Goal: Subscribe to service/newsletter

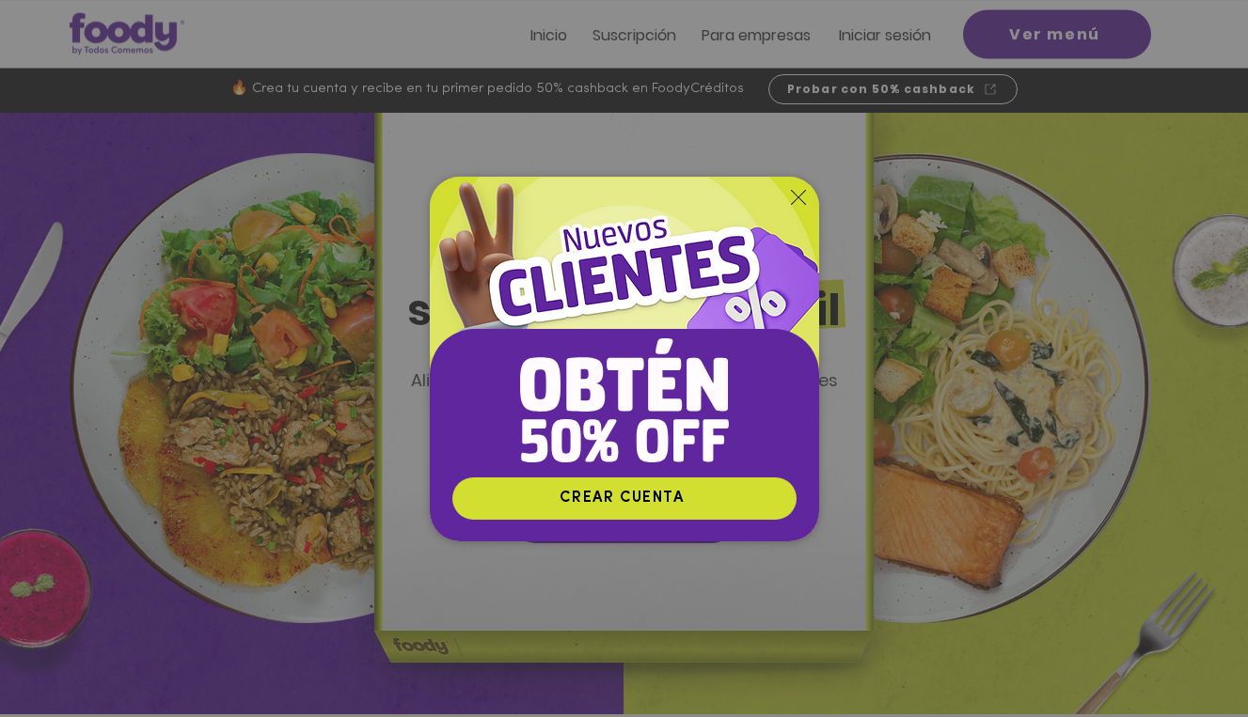
click at [794, 195] on icon "Volver al sitio" at bounding box center [798, 197] width 15 height 15
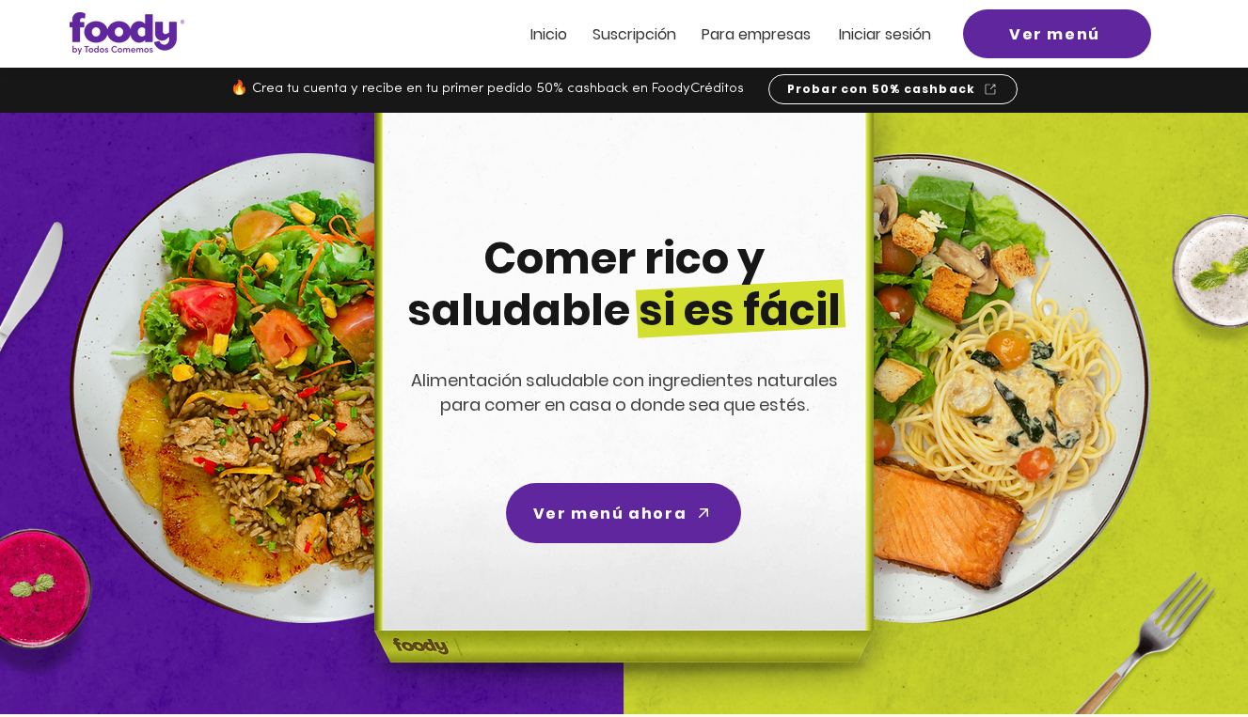
click at [642, 33] on span "Suscripción" at bounding box center [634, 35] width 84 height 22
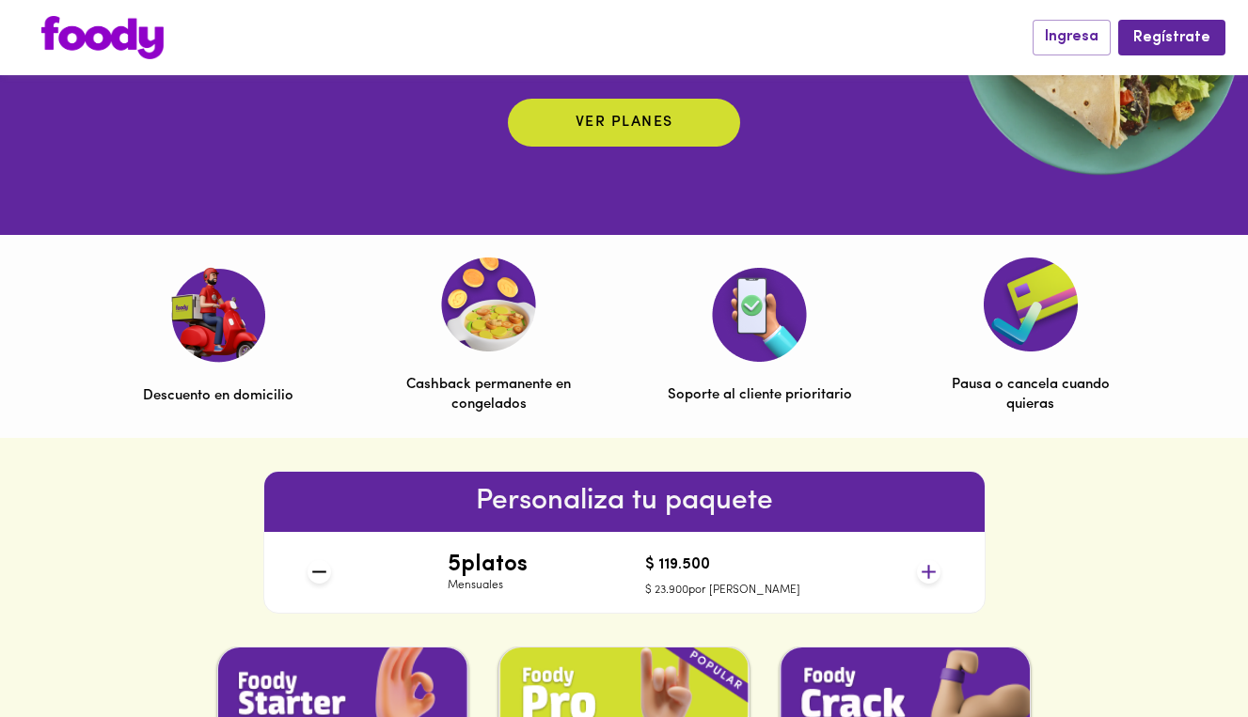
scroll to position [425, 0]
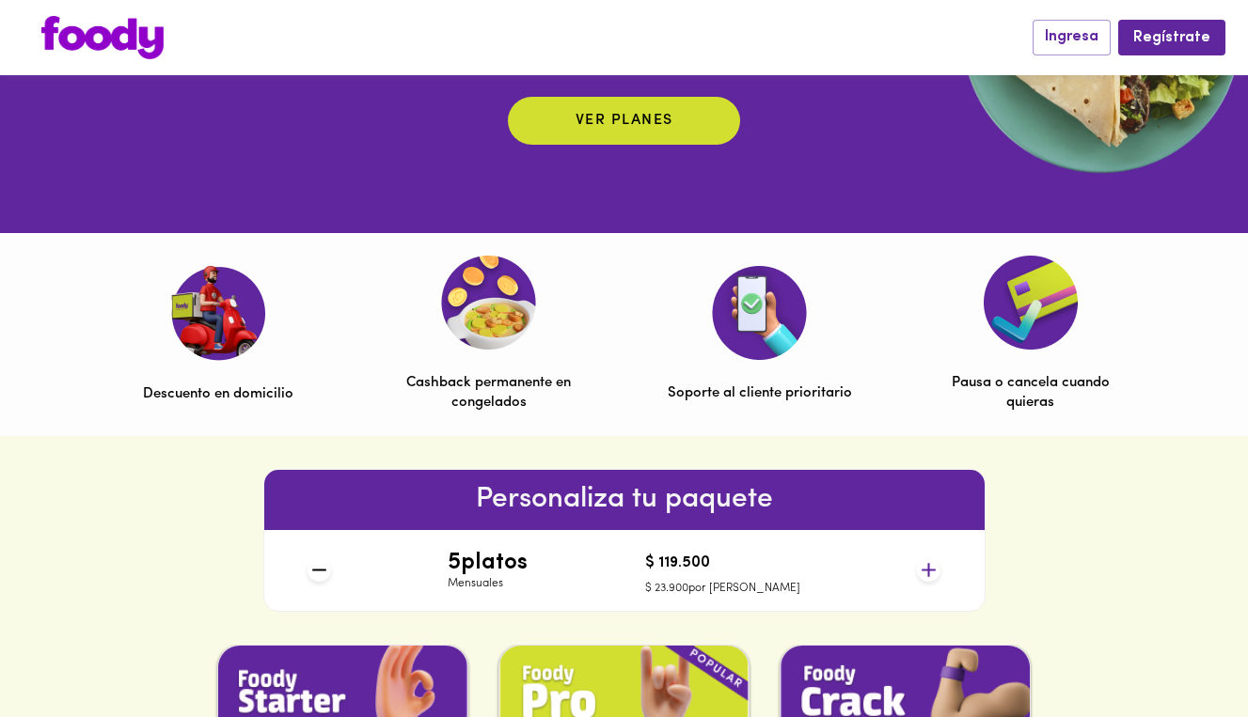
click at [926, 568] on icon at bounding box center [929, 571] width 24 height 24
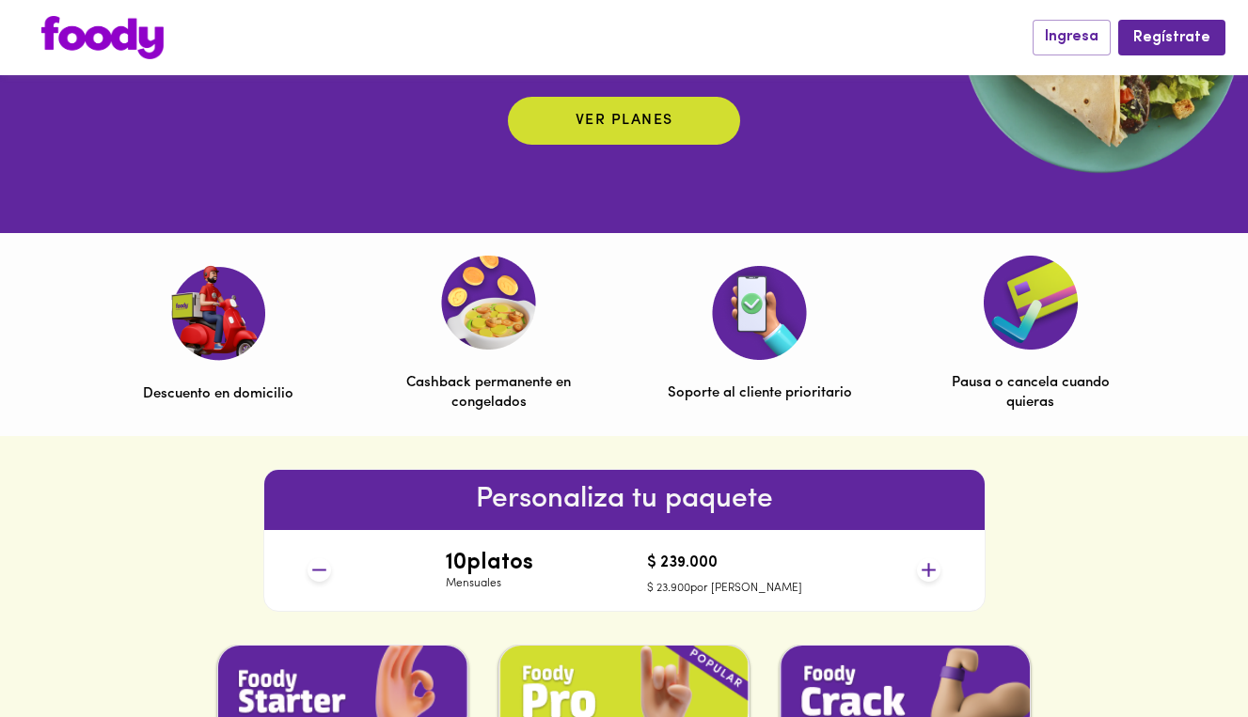
click at [926, 568] on icon at bounding box center [929, 571] width 24 height 24
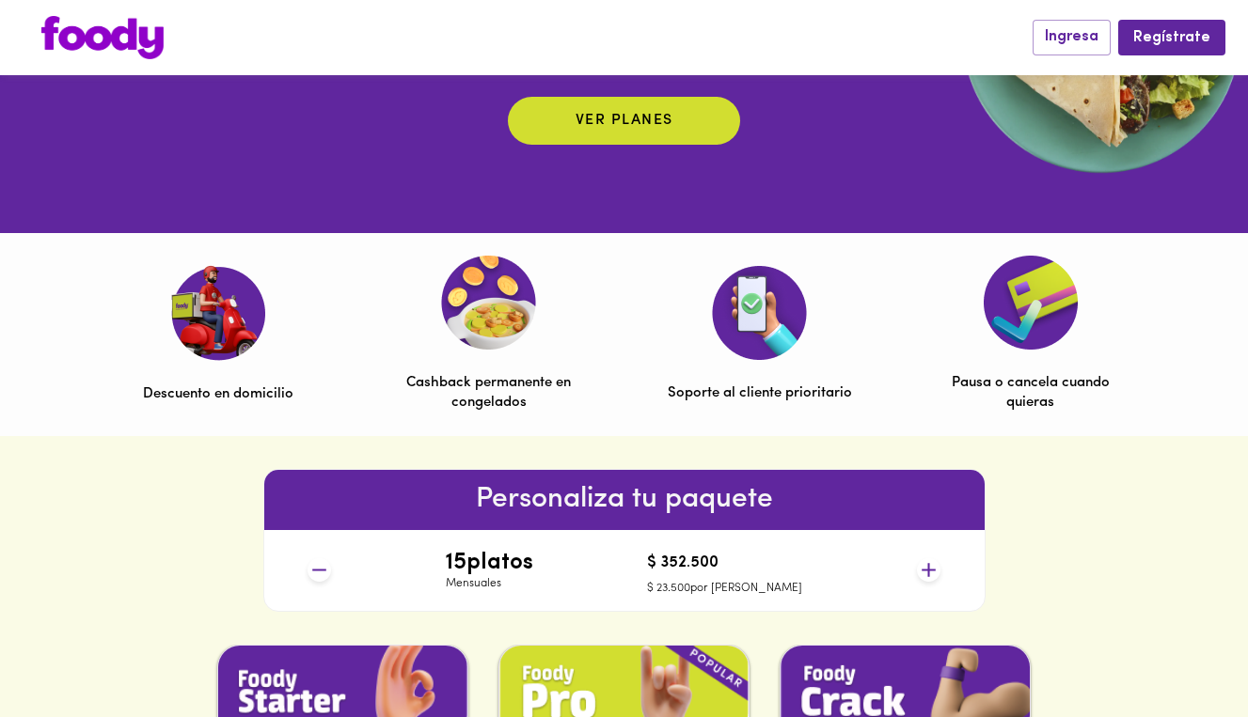
click at [926, 568] on icon at bounding box center [929, 571] width 24 height 24
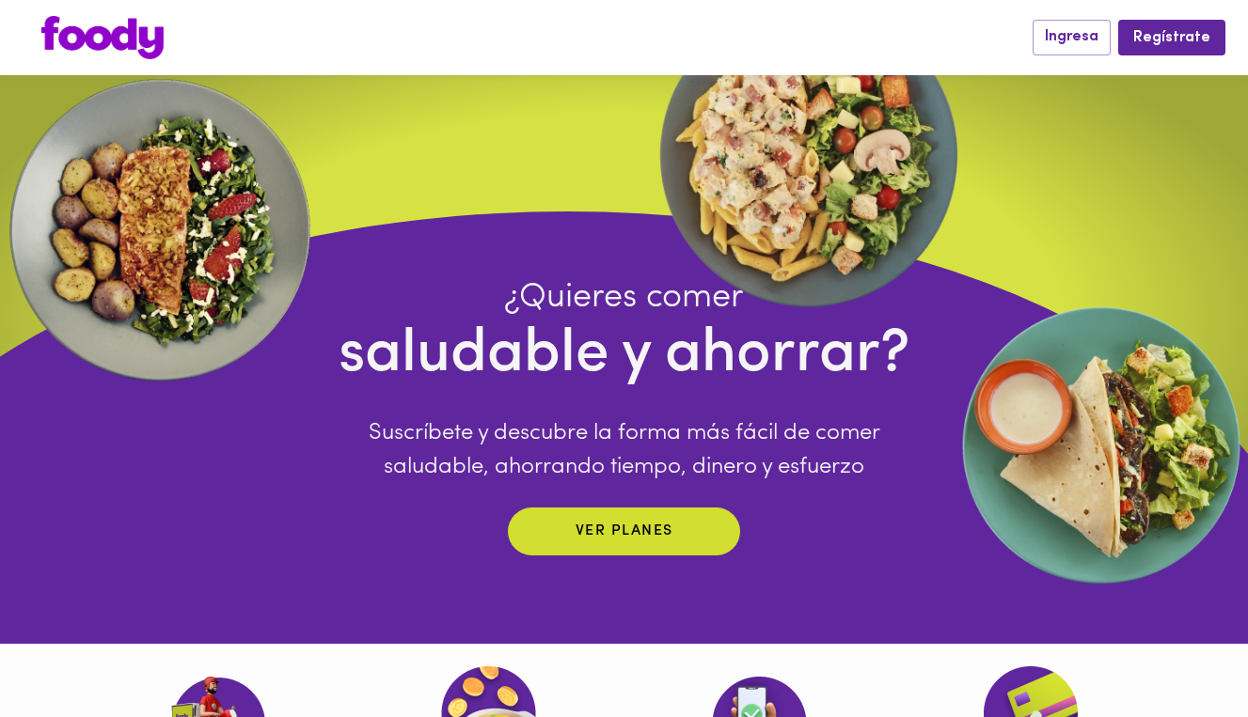
scroll to position [0, 0]
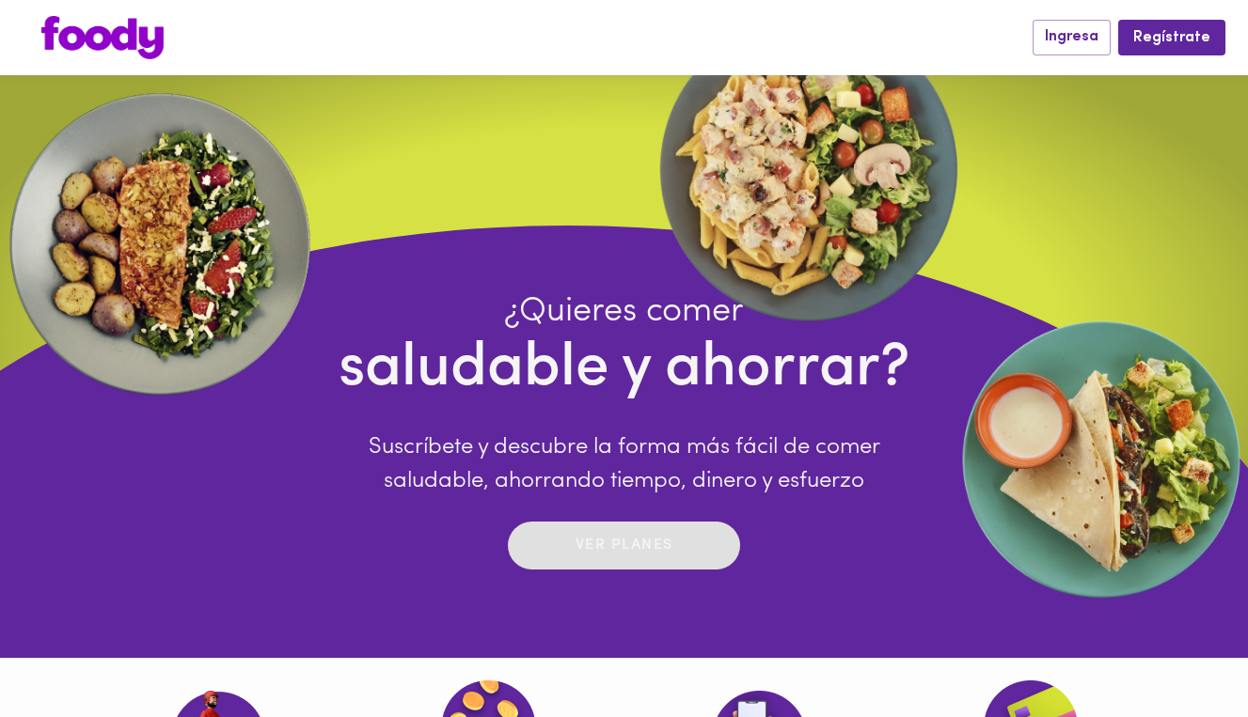
click at [616, 561] on button "Ver planes" at bounding box center [624, 546] width 232 height 48
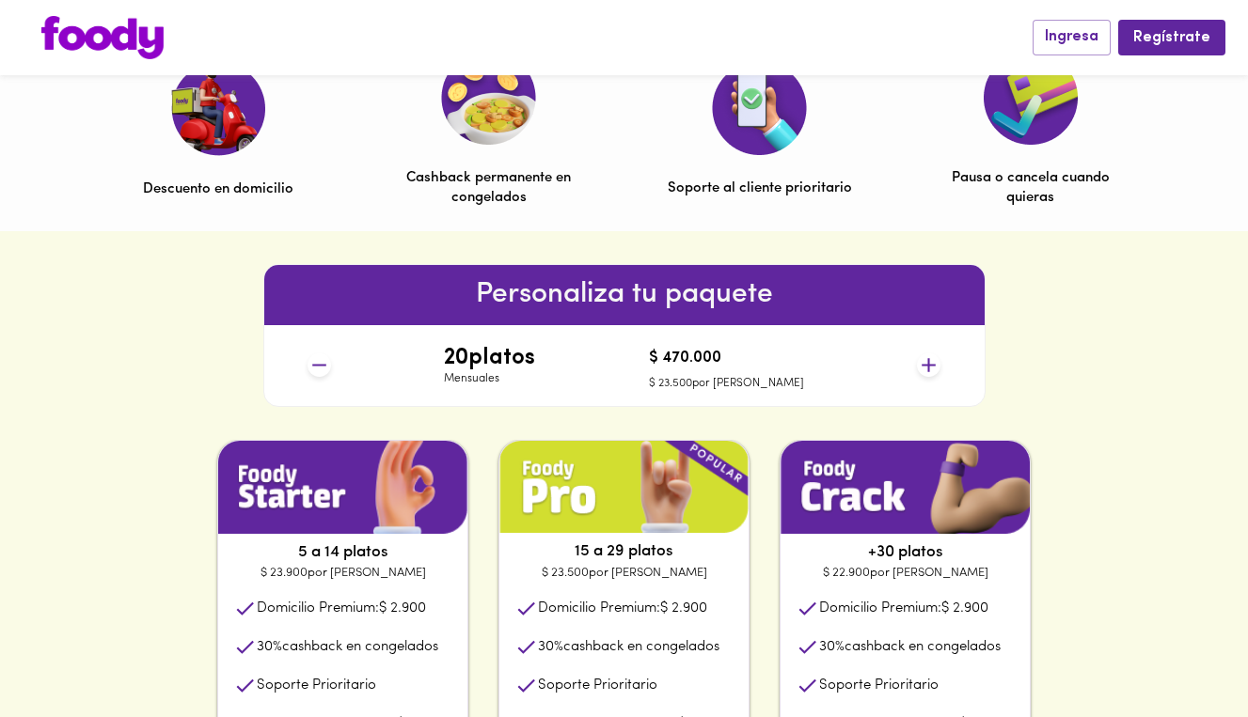
scroll to position [658, 0]
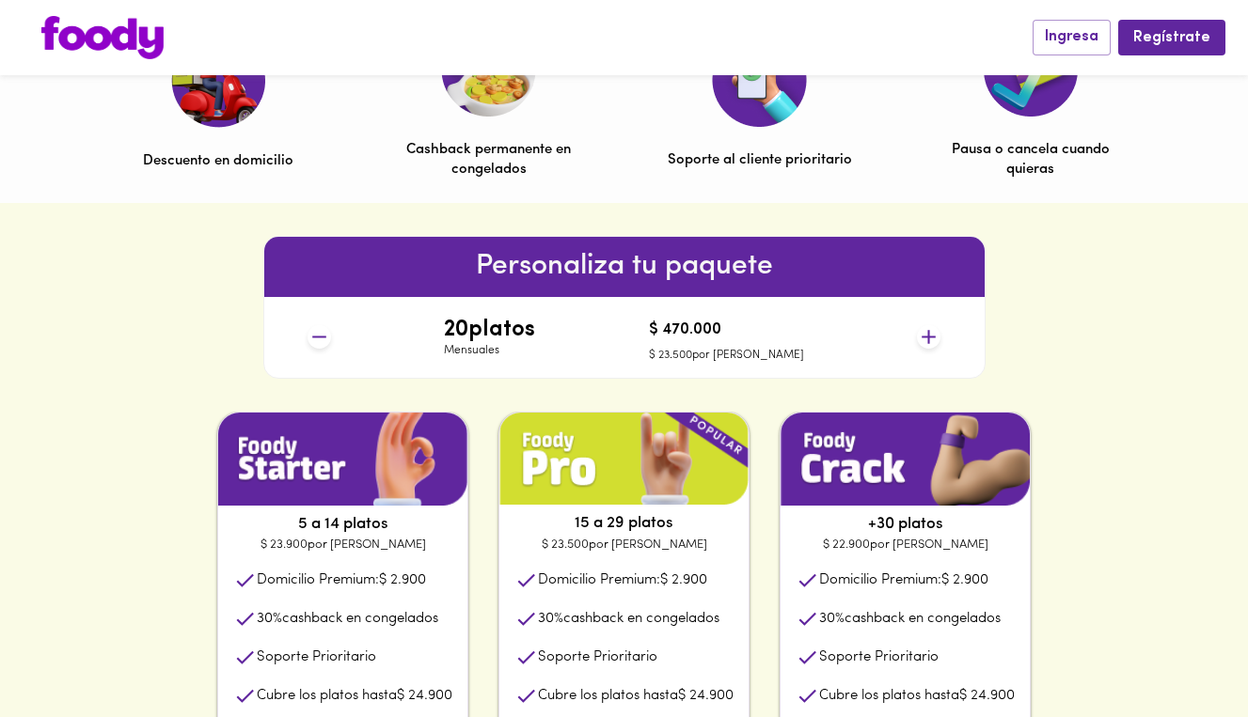
click at [928, 336] on icon at bounding box center [929, 337] width 14 height 14
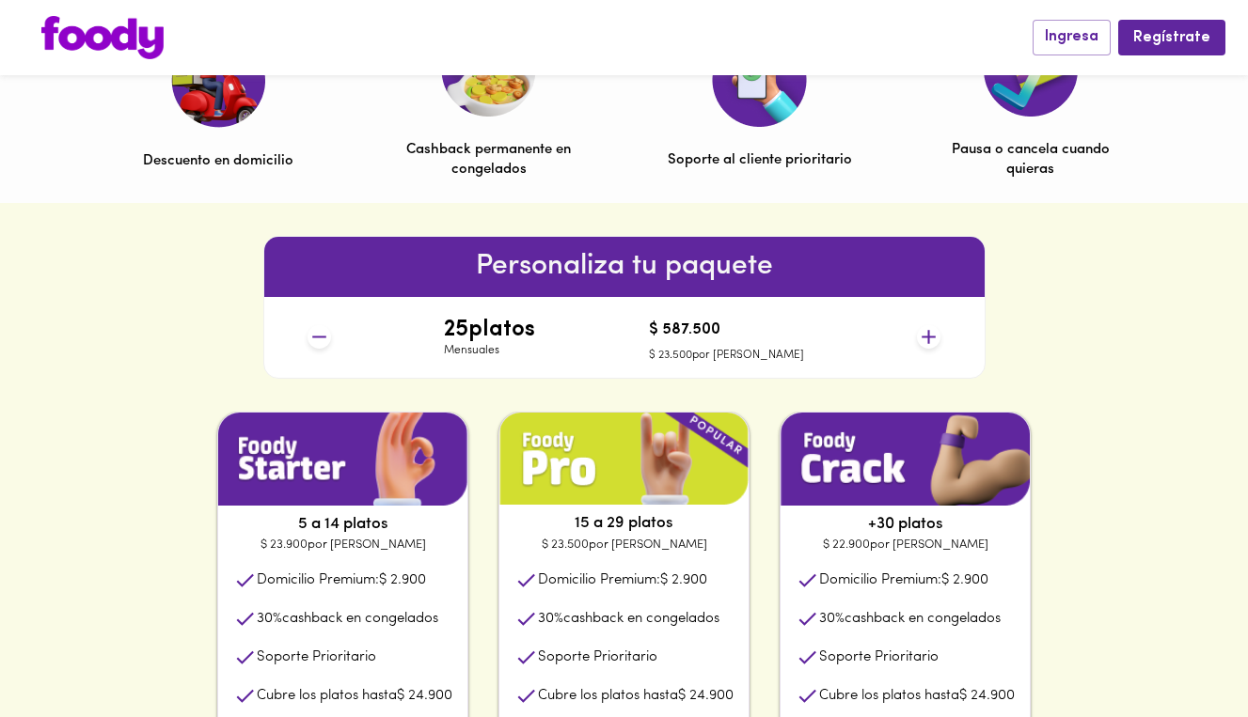
click at [928, 336] on icon at bounding box center [929, 337] width 14 height 14
click at [928, 335] on icon at bounding box center [929, 337] width 14 height 14
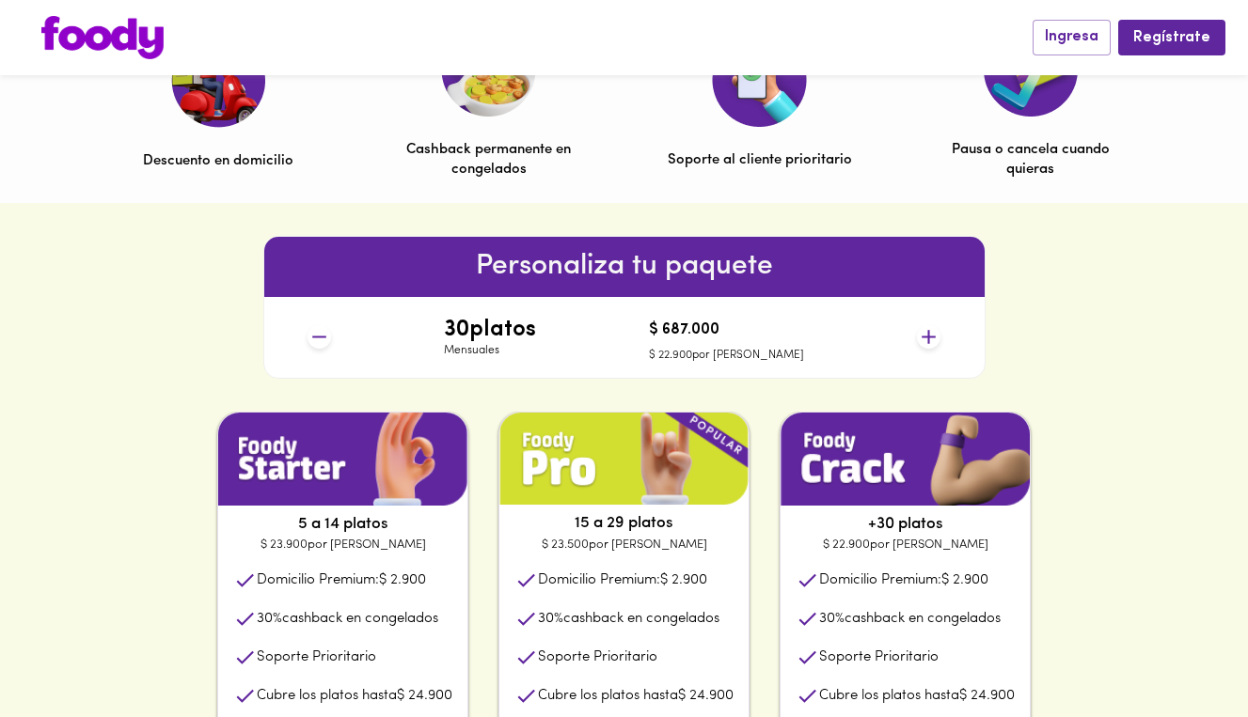
click at [928, 335] on icon at bounding box center [929, 337] width 14 height 14
click at [310, 340] on icon at bounding box center [319, 337] width 24 height 24
click at [932, 339] on icon at bounding box center [929, 337] width 24 height 24
click at [314, 338] on icon at bounding box center [319, 337] width 24 height 24
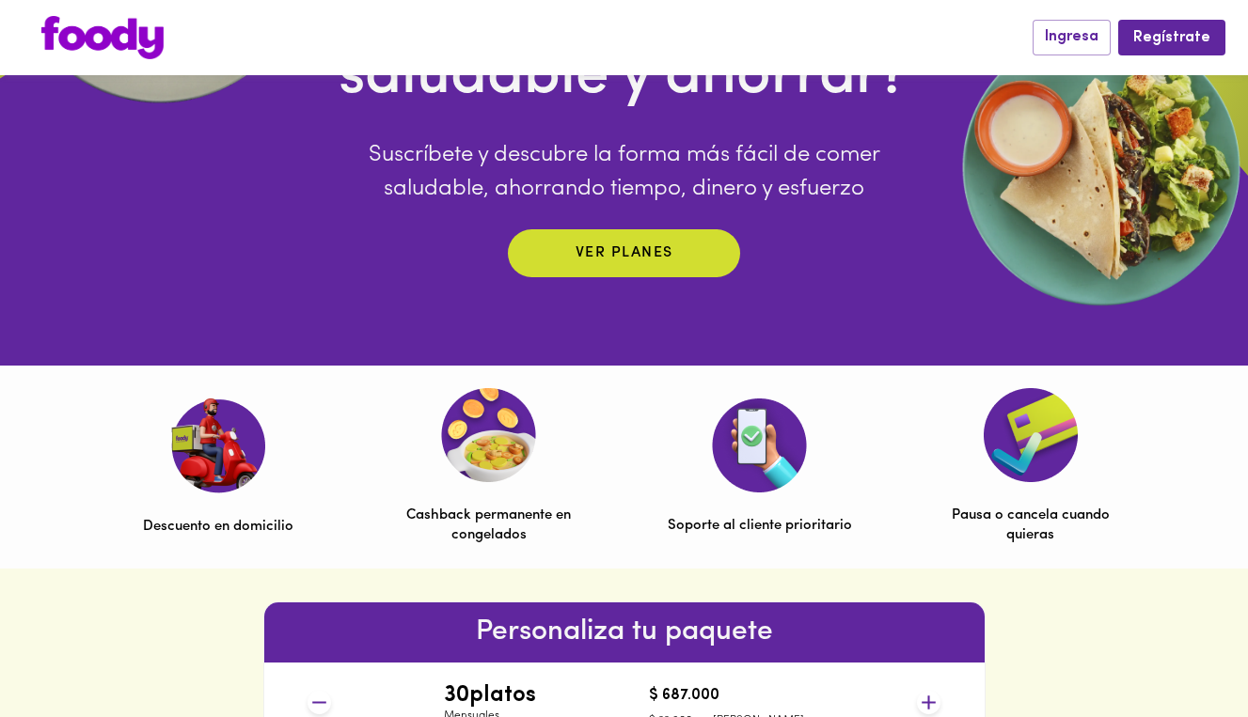
scroll to position [0, 0]
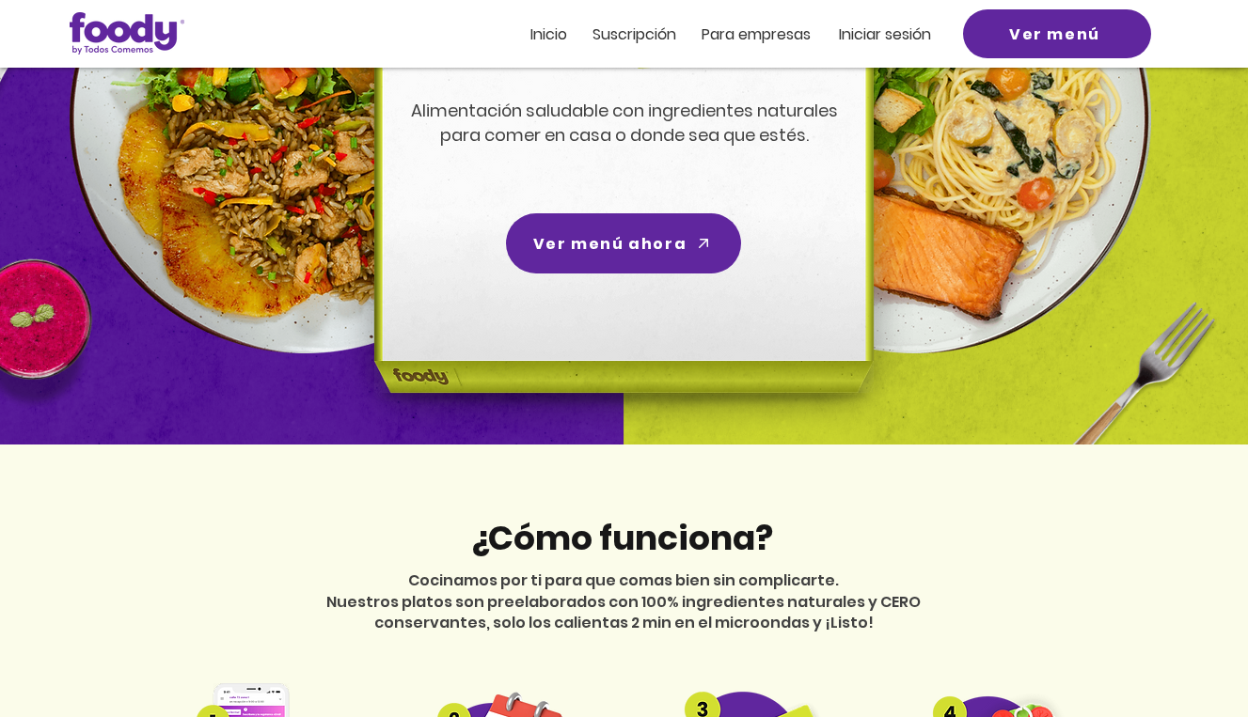
scroll to position [271, 0]
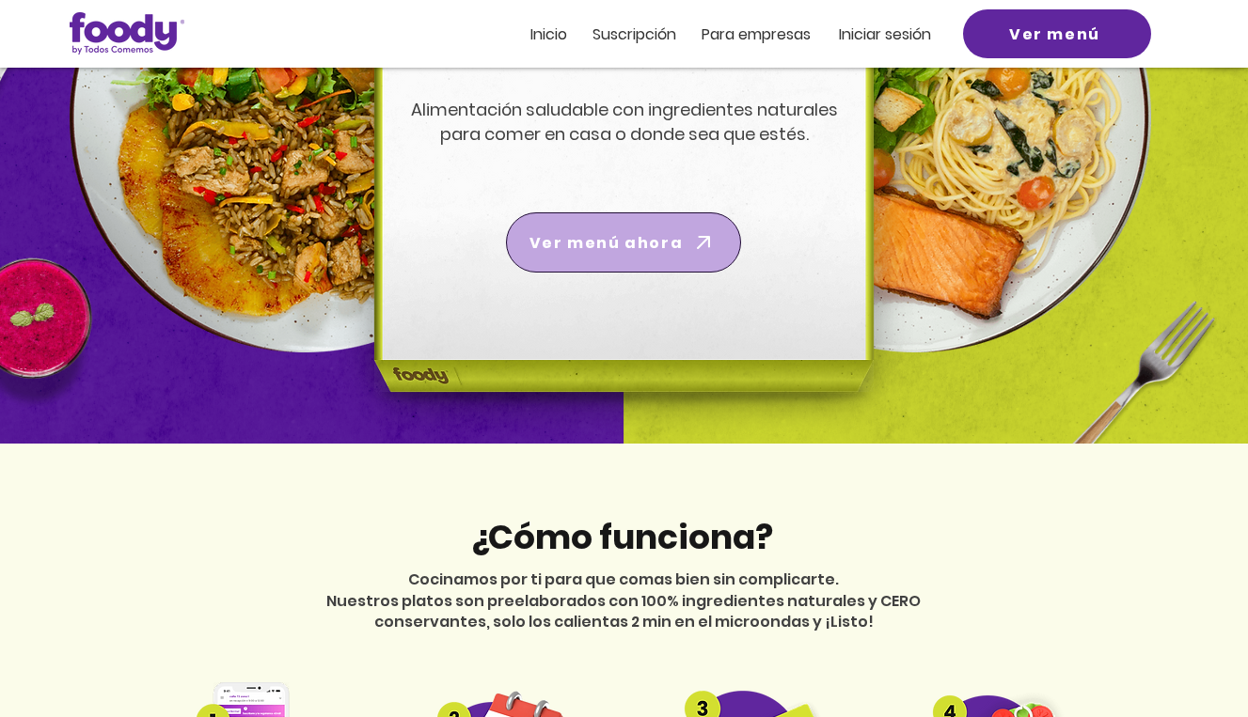
click at [638, 254] on span "Ver menú ahora" at bounding box center [624, 242] width 228 height 53
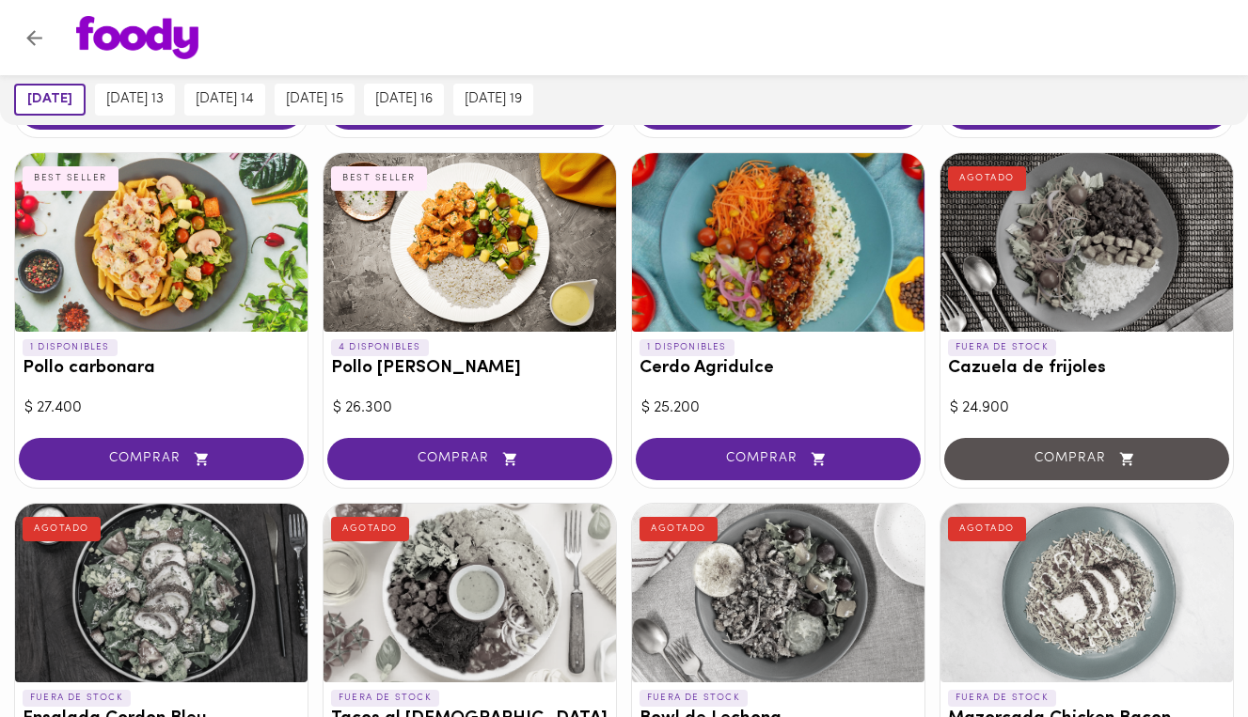
scroll to position [1522, 0]
